Goal: Task Accomplishment & Management: Use online tool/utility

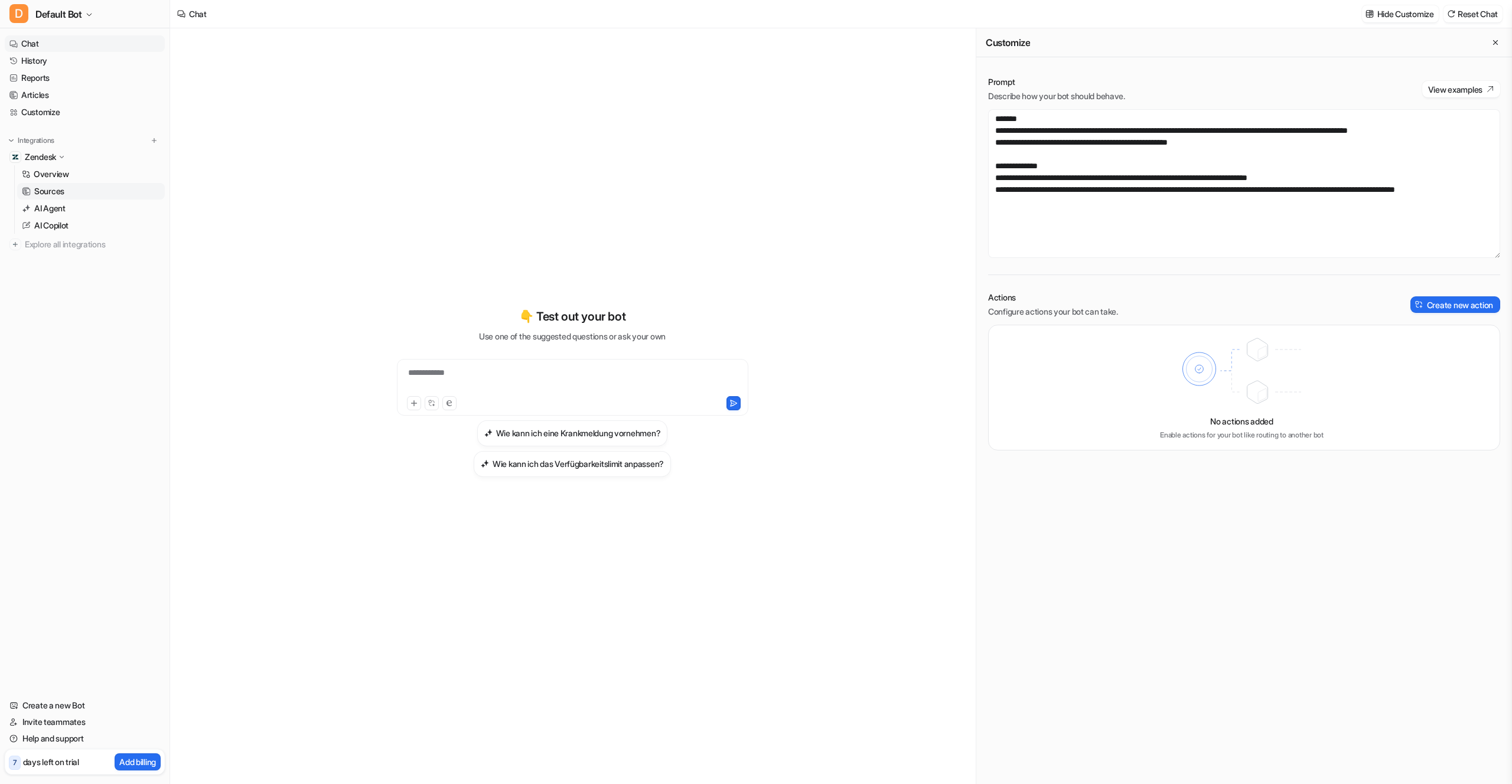
click at [62, 183] on link "Sources" at bounding box center [91, 191] width 148 height 16
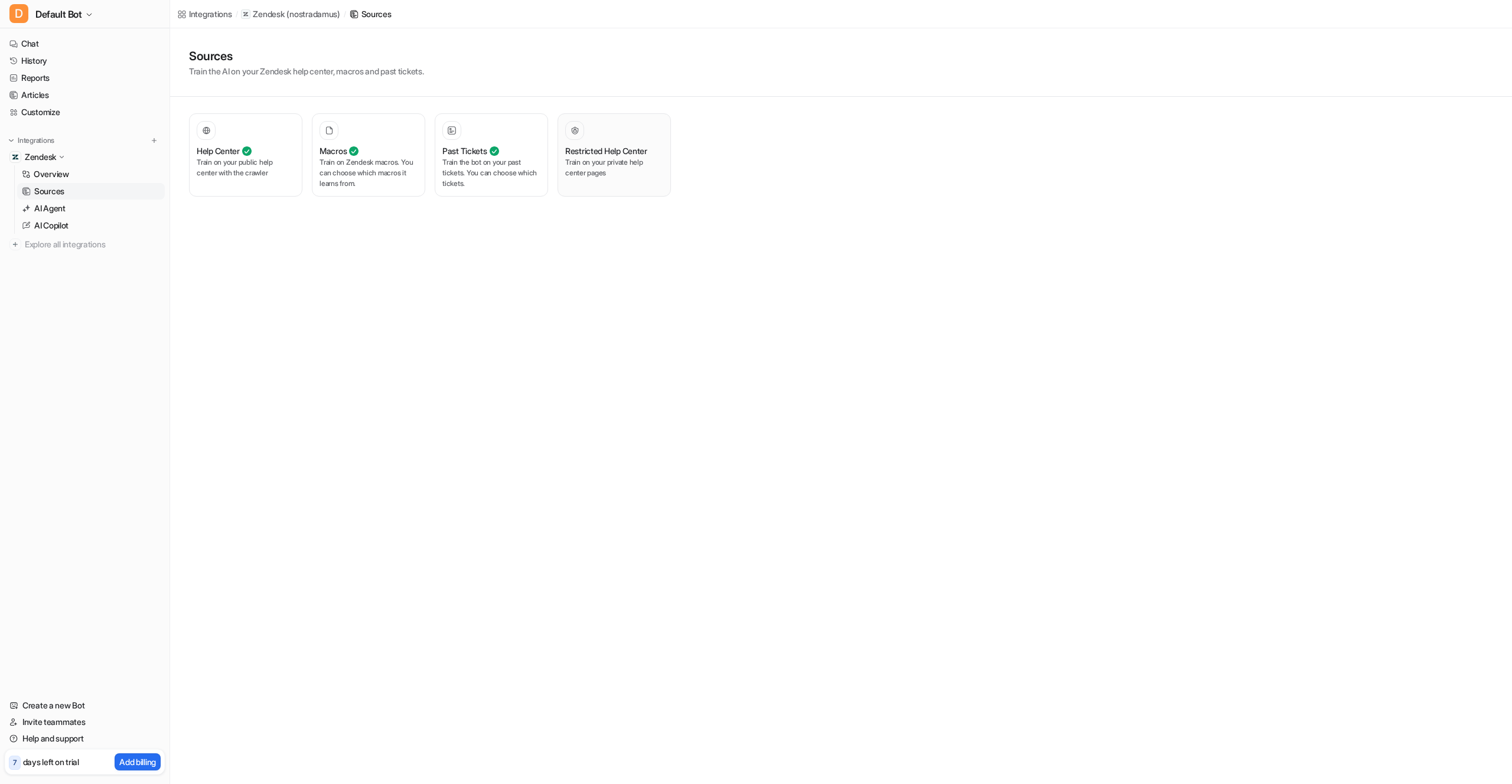
click at [615, 149] on h3 "Restricted Help Center" at bounding box center [606, 150] width 82 height 12
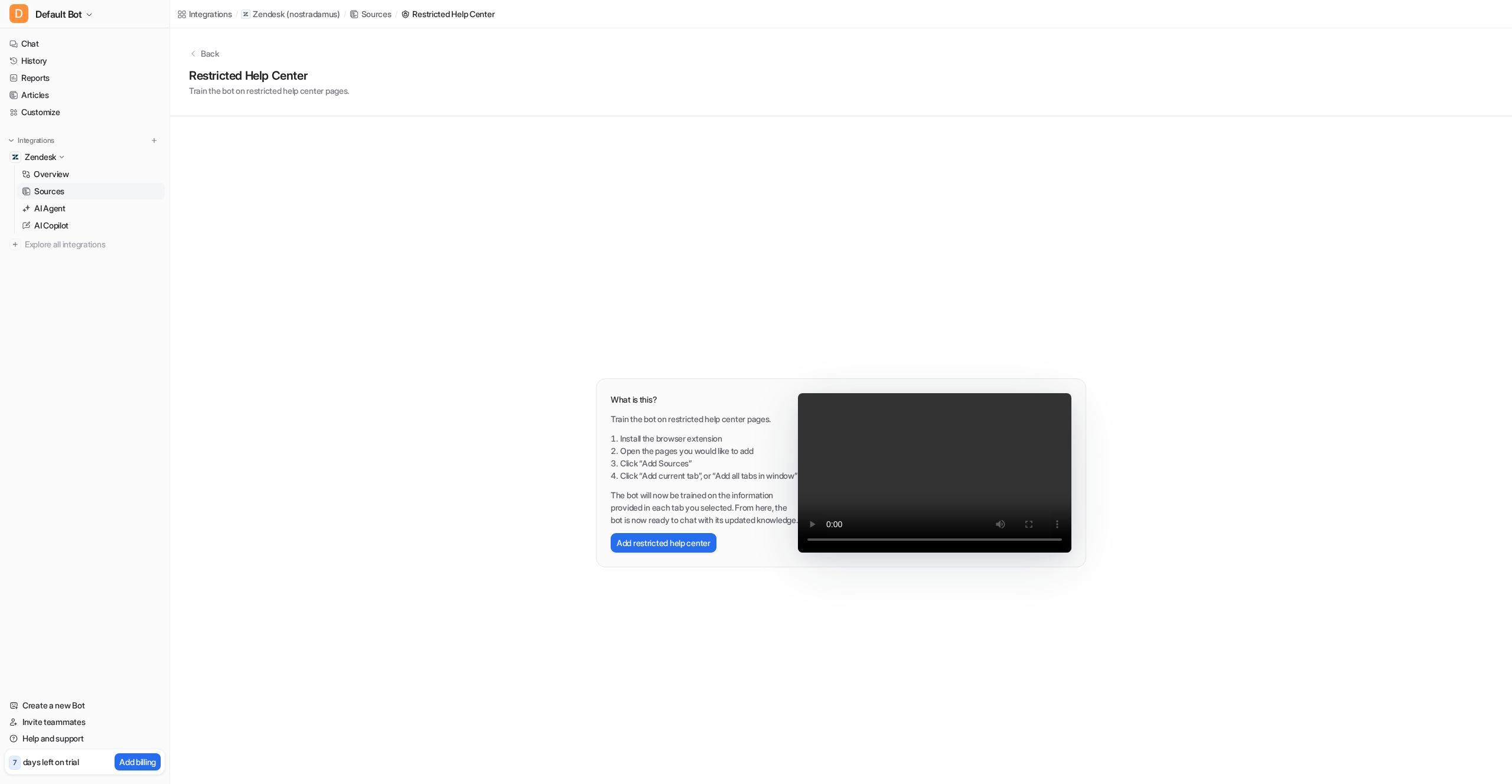
click at [206, 52] on p "Back" at bounding box center [210, 53] width 19 height 12
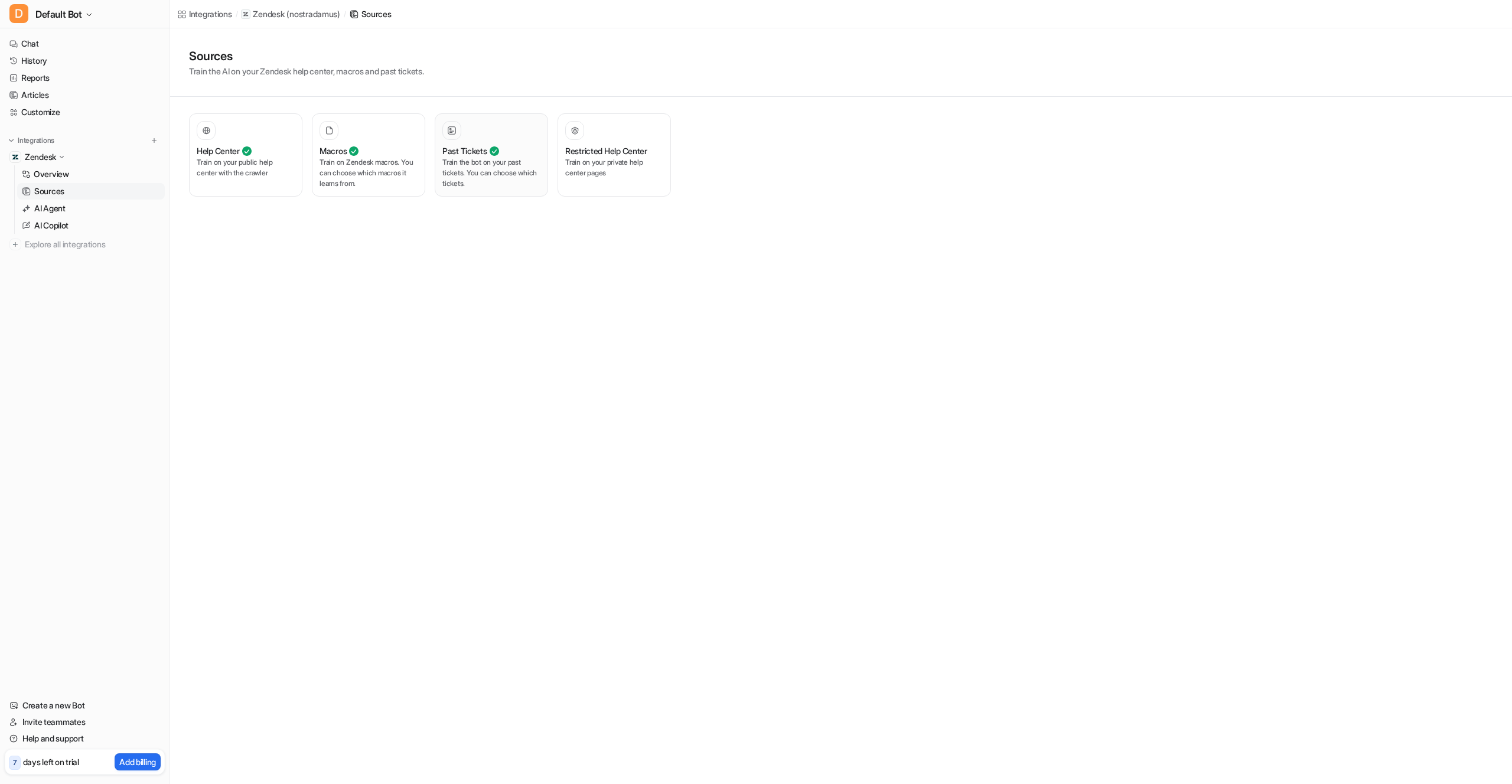
click at [460, 132] on div at bounding box center [452, 130] width 19 height 19
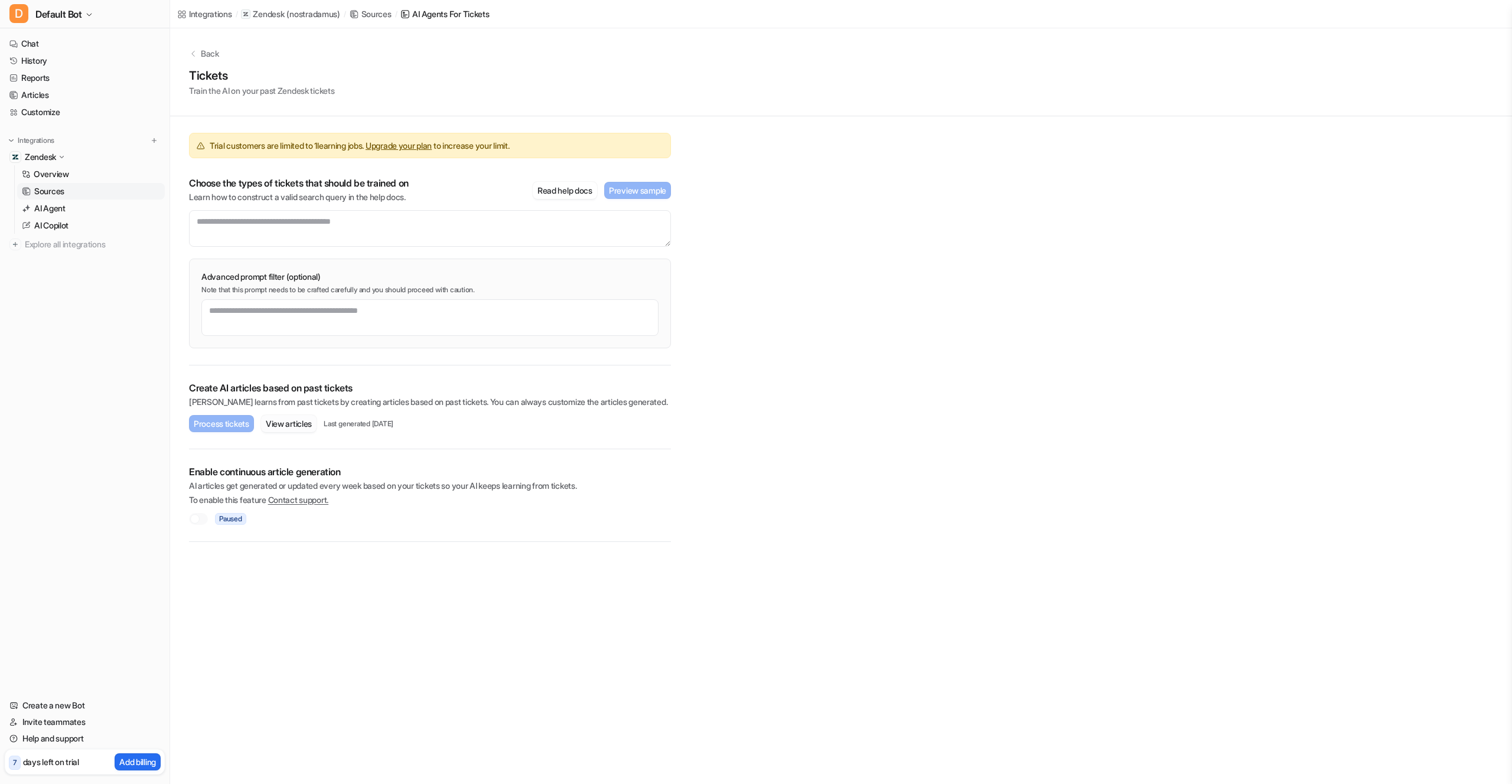
click at [289, 426] on button "View articles" at bounding box center [288, 424] width 55 height 17
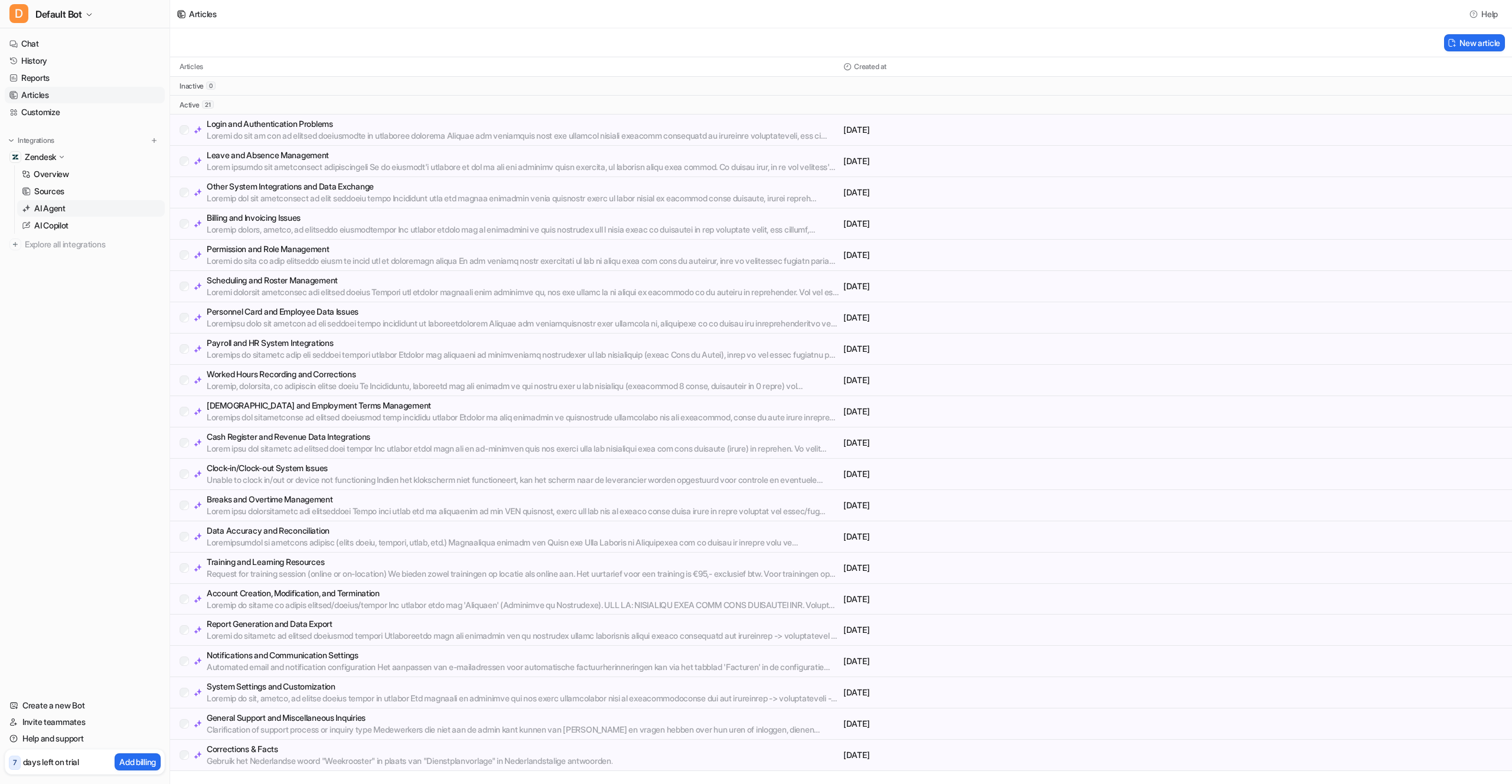
click at [62, 208] on p "AI Agent" at bounding box center [50, 209] width 32 height 11
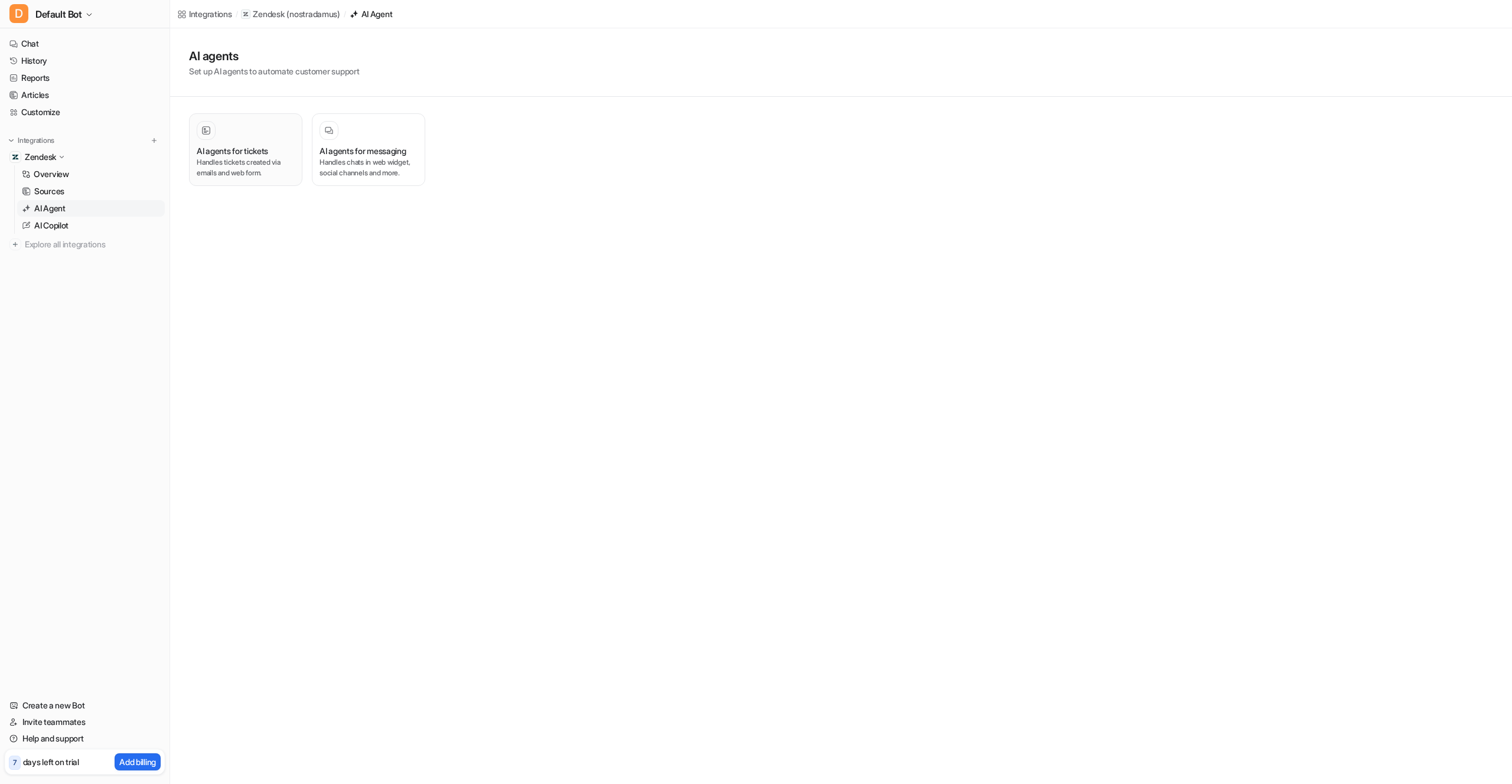
click at [240, 157] on p "Handles tickets created via emails and web form." at bounding box center [245, 168] width 98 height 21
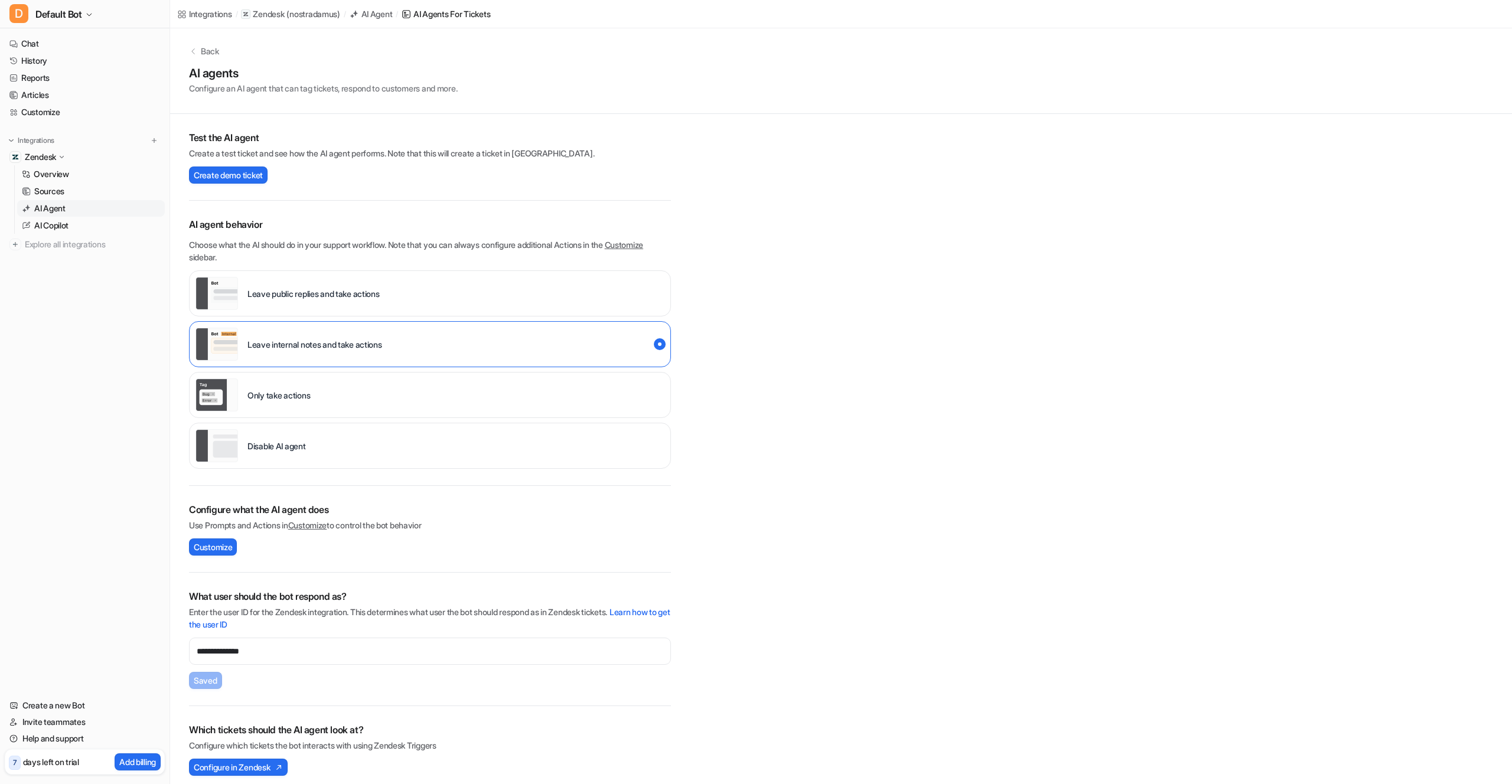
scroll to position [5, 0]
click at [208, 548] on span "Customize" at bounding box center [213, 544] width 39 height 12
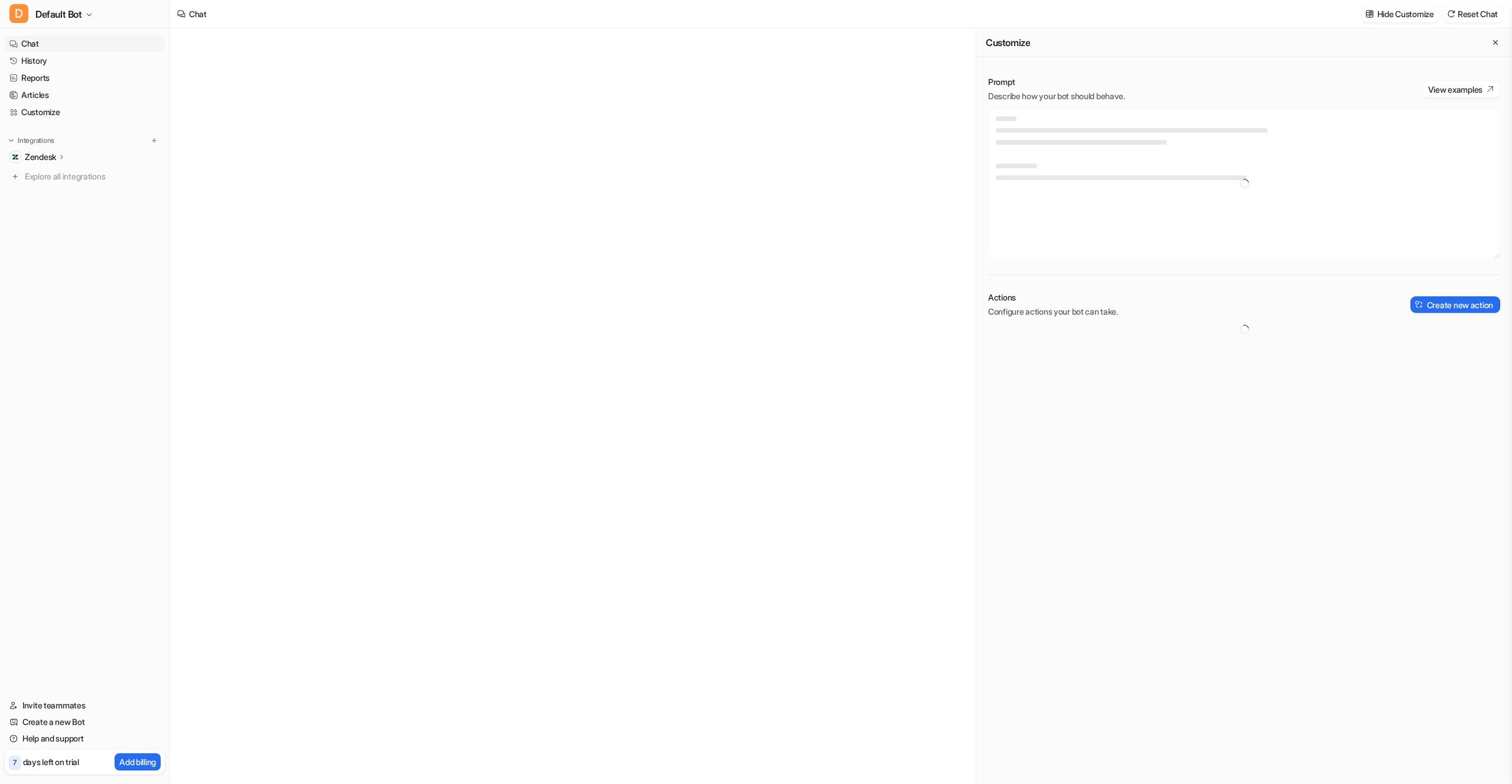
type textarea "**********"
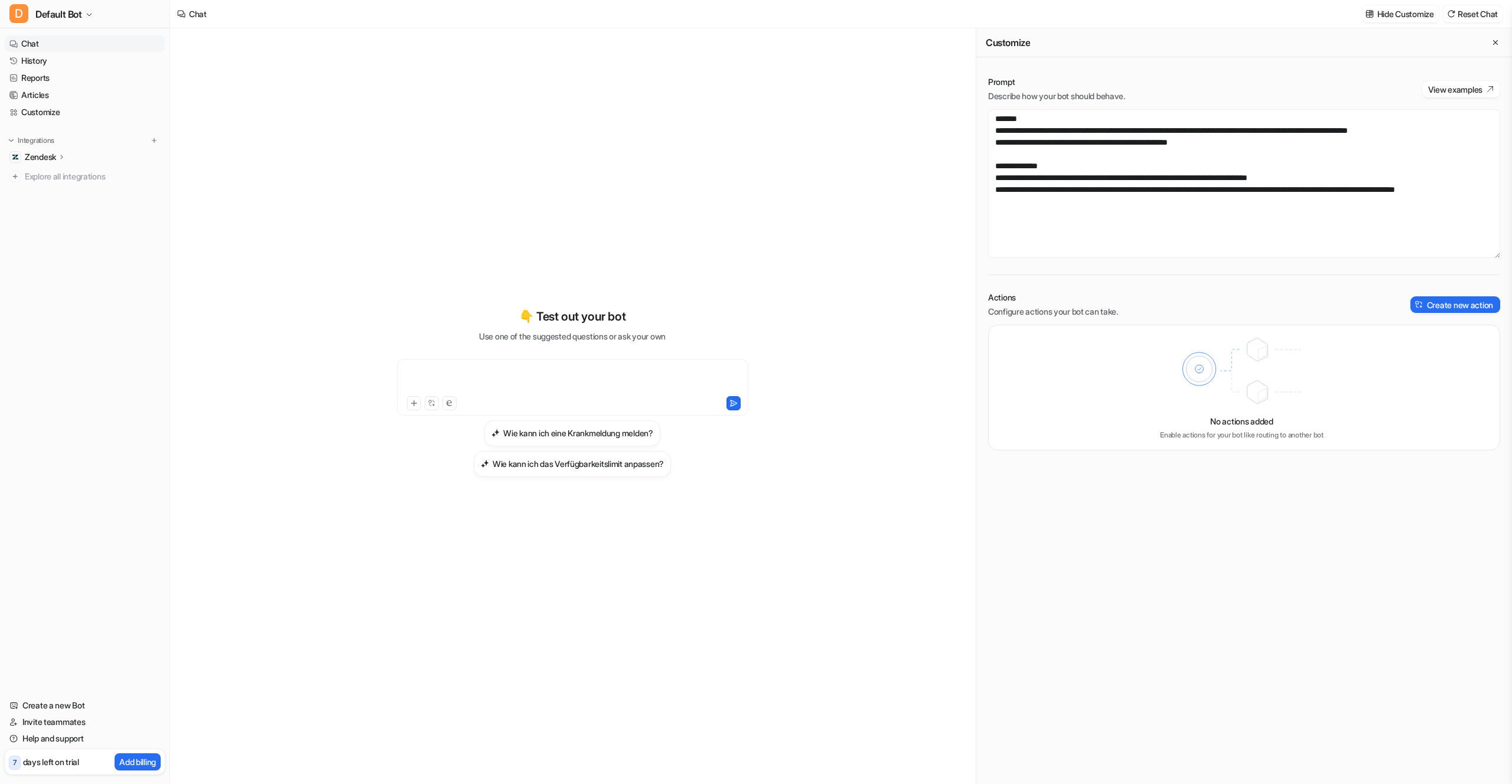
click at [439, 373] on div at bounding box center [573, 380] width 346 height 27
click at [56, 156] on p "Zendesk" at bounding box center [41, 157] width 32 height 11
click at [56, 175] on p "Overview" at bounding box center [51, 174] width 35 height 11
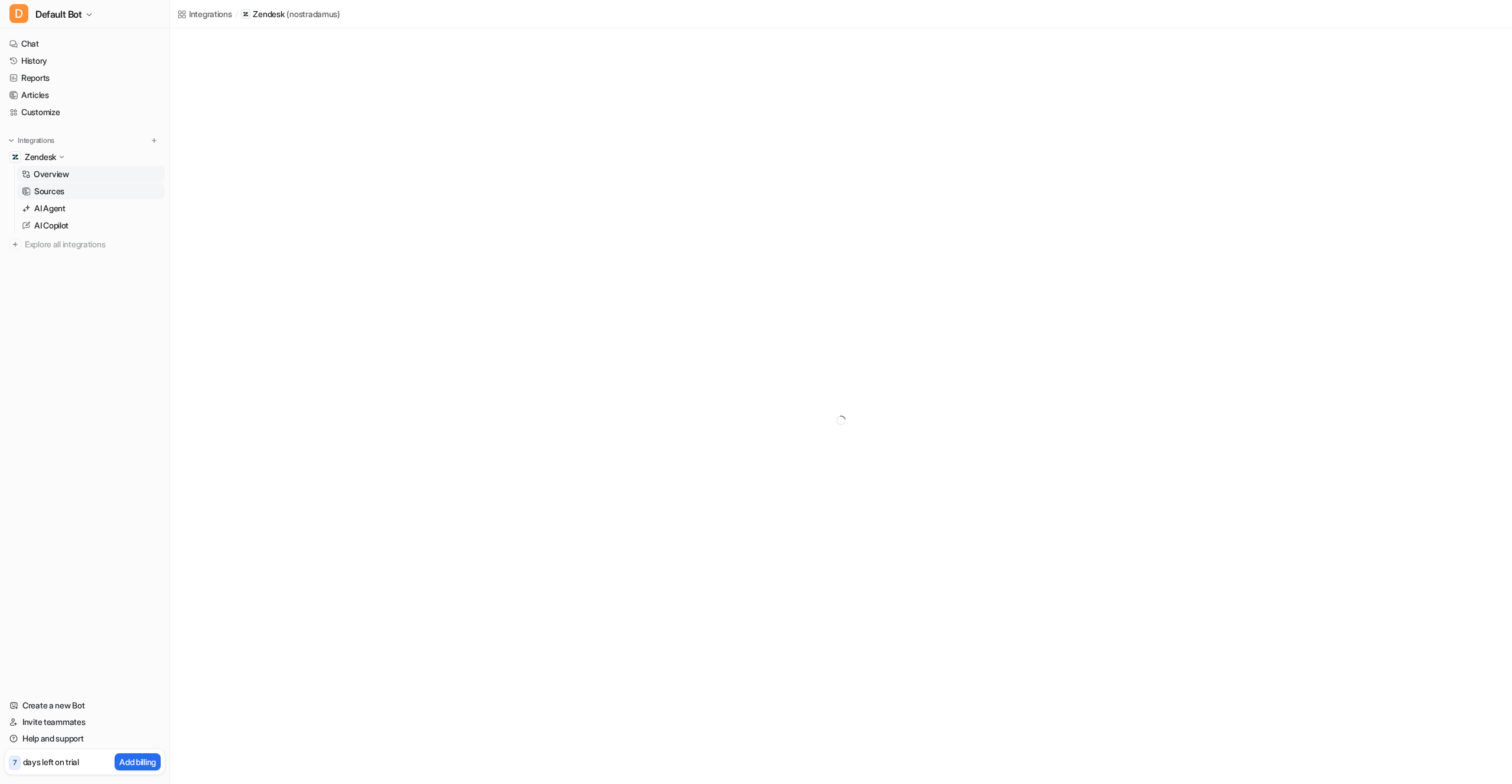
click at [61, 191] on p "Sources" at bounding box center [49, 191] width 30 height 11
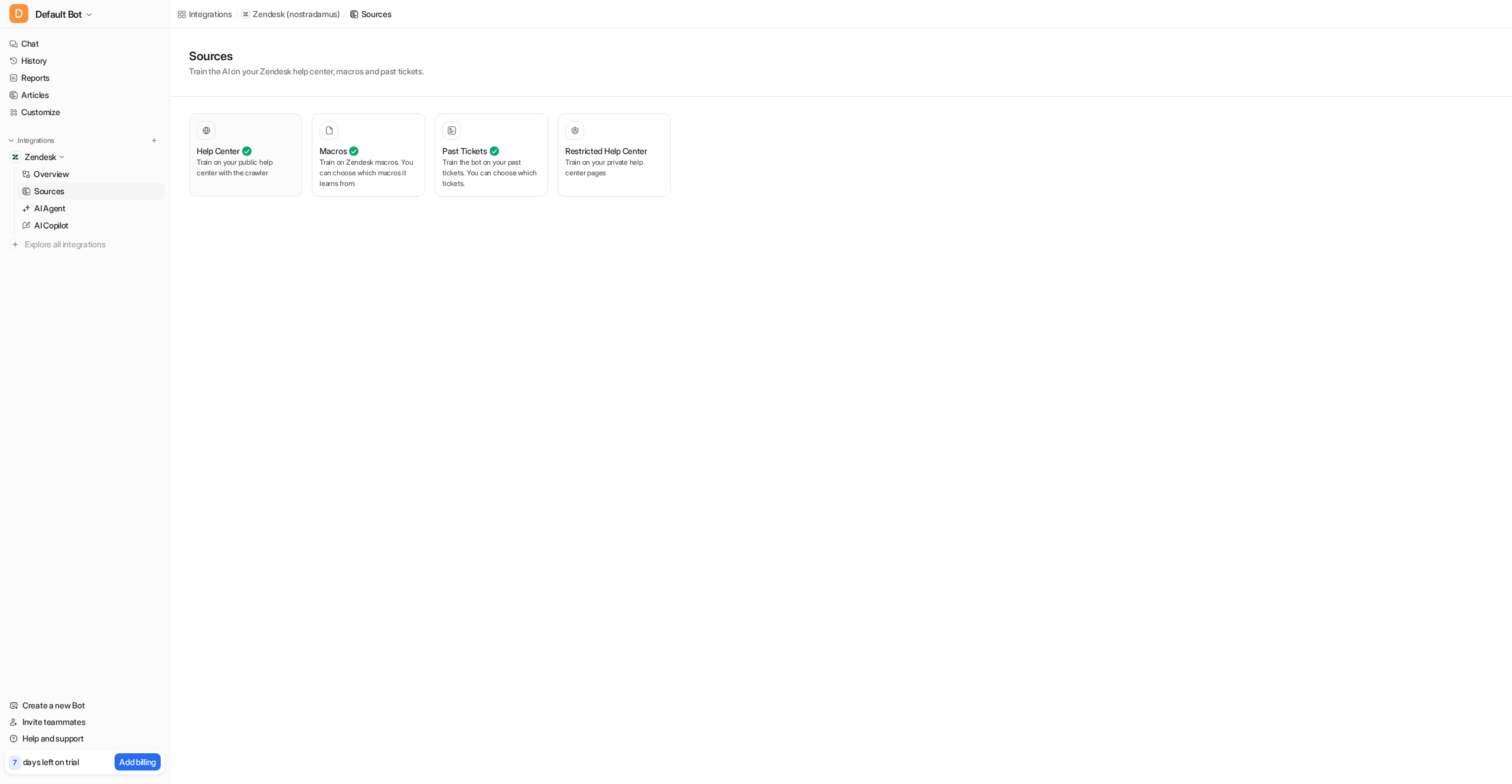
click at [230, 145] on h3 "Help Center" at bounding box center [218, 150] width 43 height 12
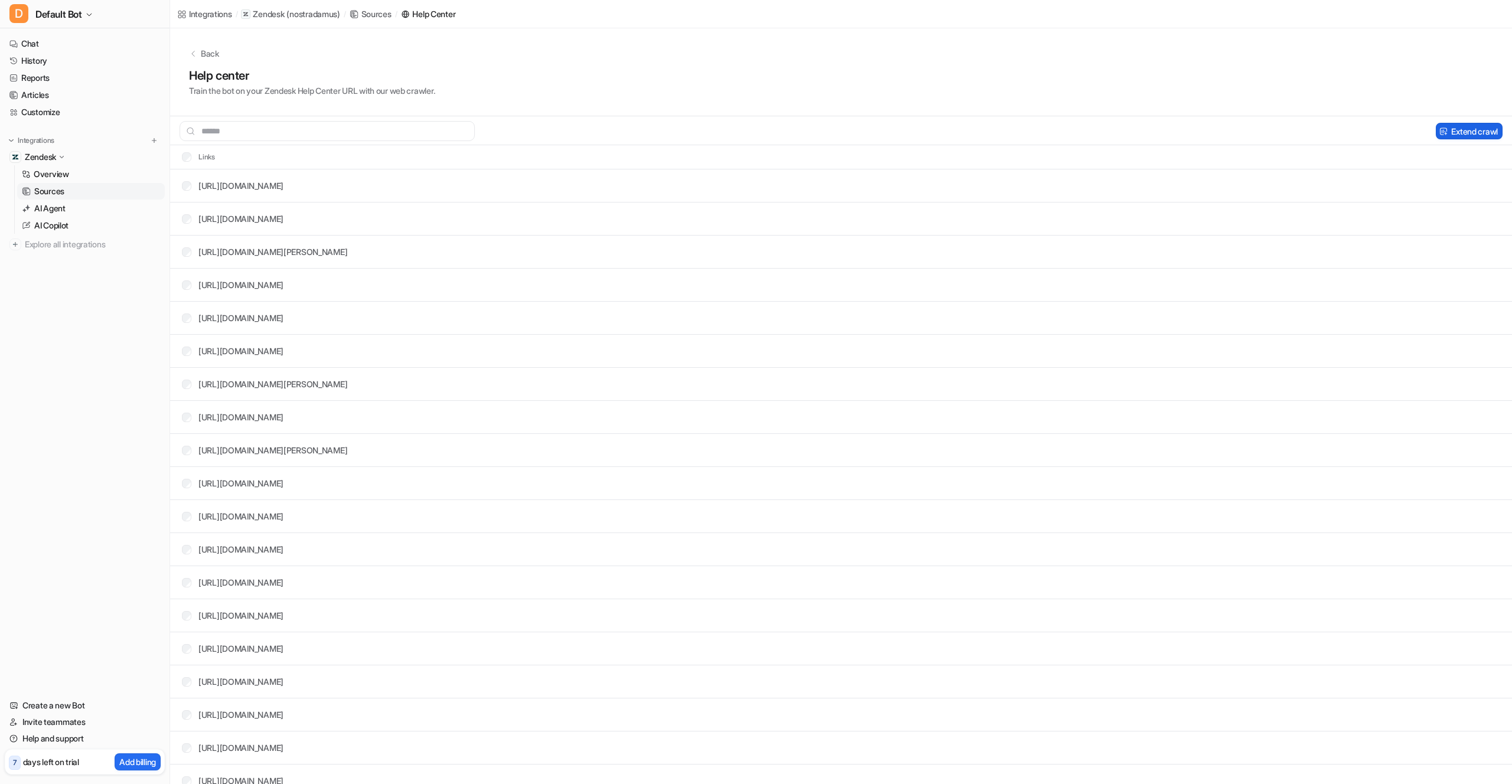
click at [1460, 129] on button "Extend crawl" at bounding box center [1468, 130] width 67 height 16
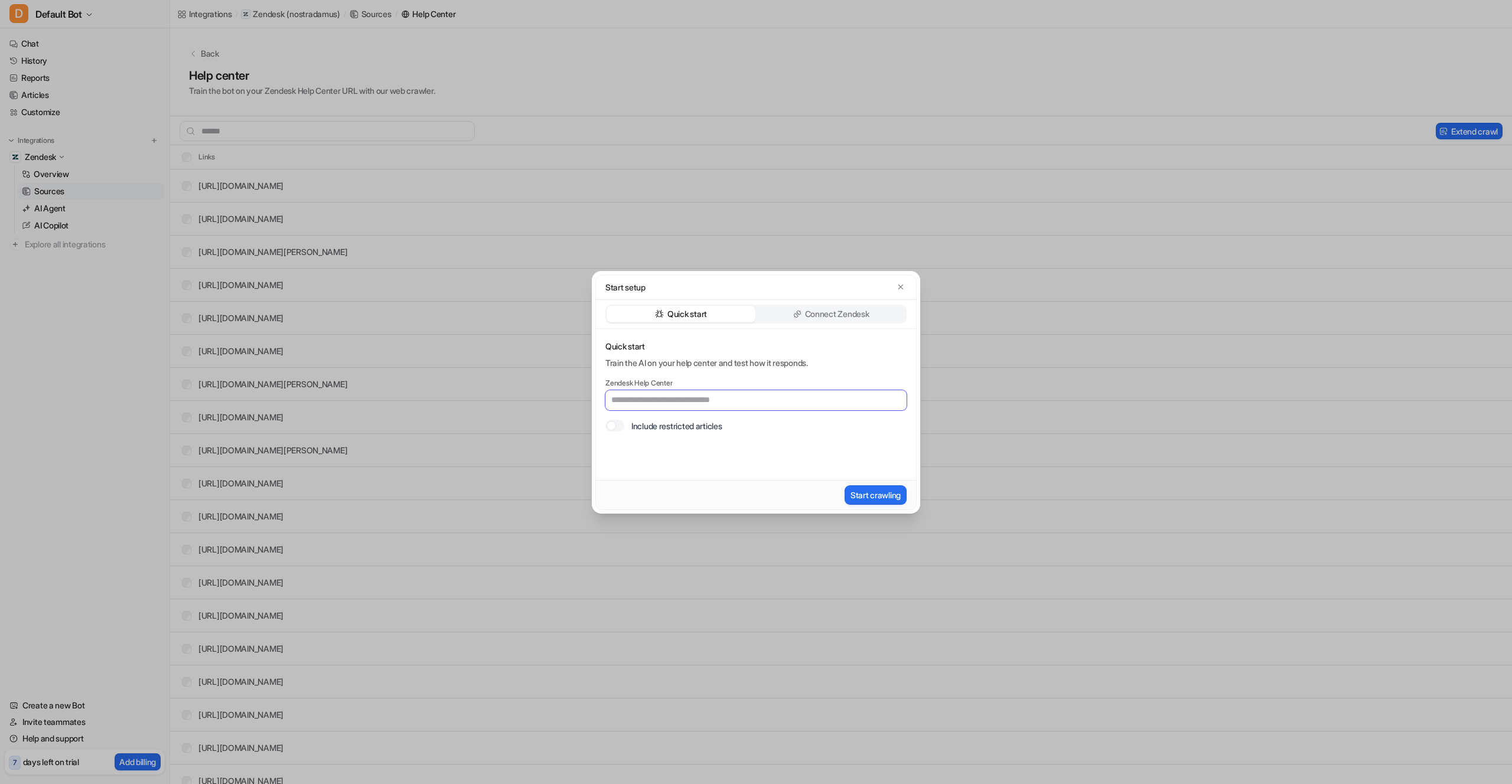
paste input "**********"
type input "**********"
click at [869, 493] on button "Start crawling" at bounding box center [875, 494] width 62 height 19
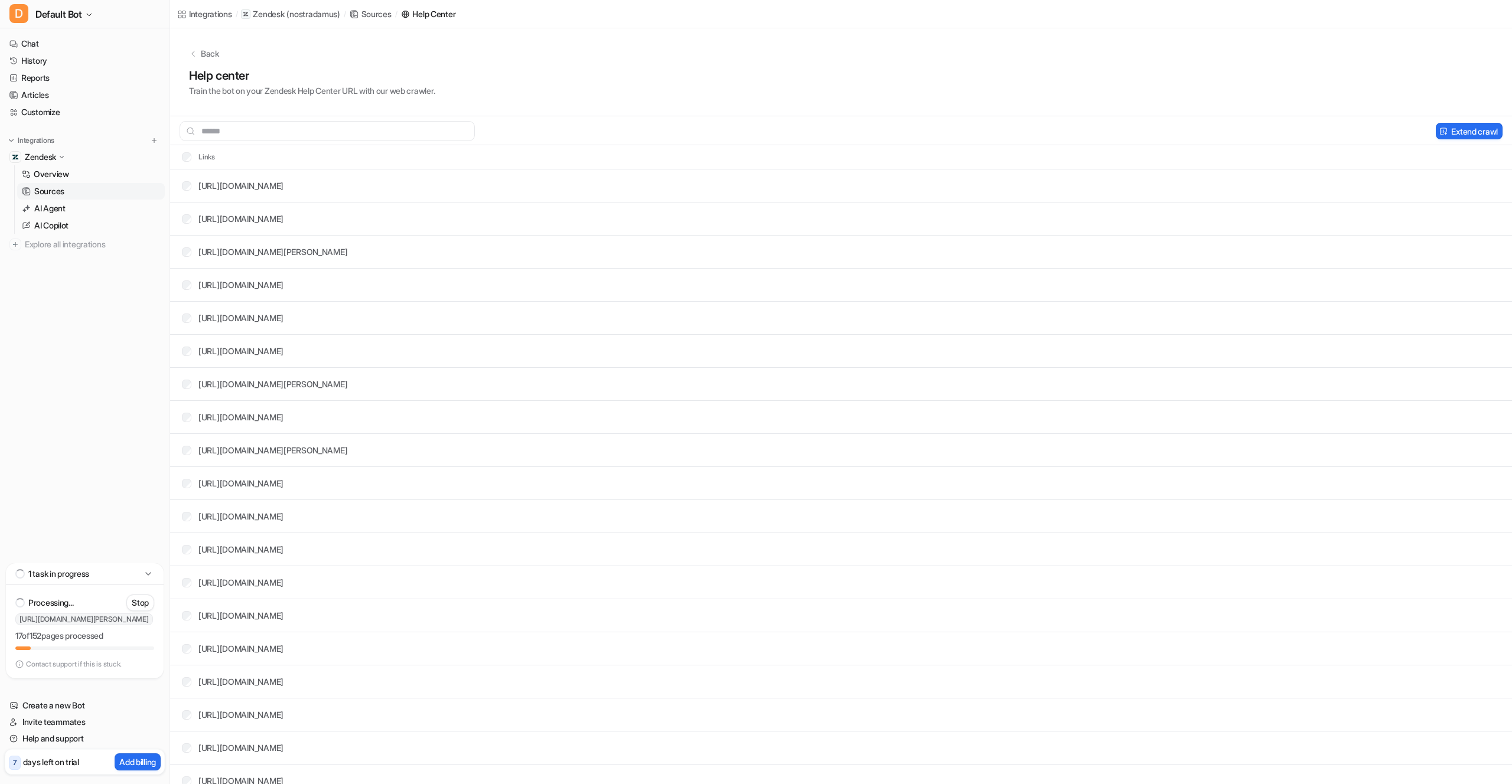
click at [35, 424] on nav "Chat History Reports Articles Customize Integrations Zendesk Overview Sources A…" at bounding box center [85, 297] width 169 height 532
